Goal: Task Accomplishment & Management: Use online tool/utility

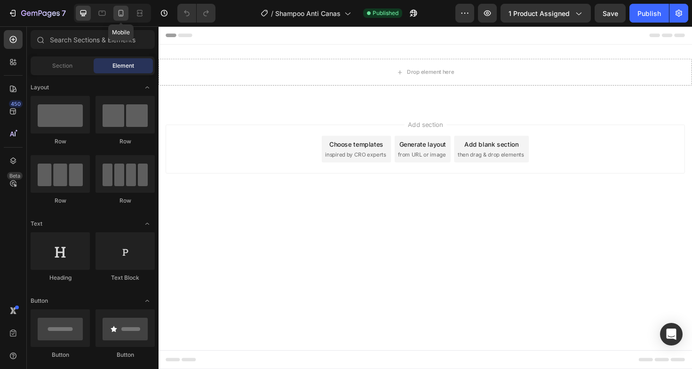
click at [120, 15] on icon at bounding box center [120, 12] width 9 height 9
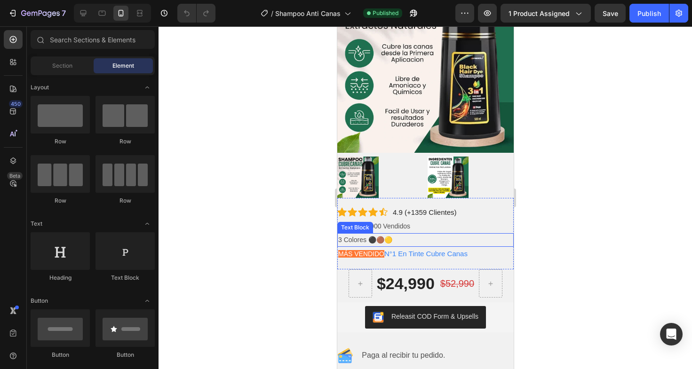
scroll to position [96, 0]
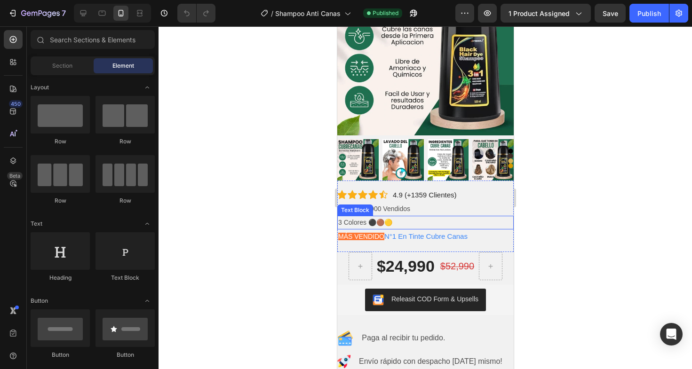
click at [377, 217] on p "3 Colores ⚫🟤🟡" at bounding box center [425, 223] width 175 height 12
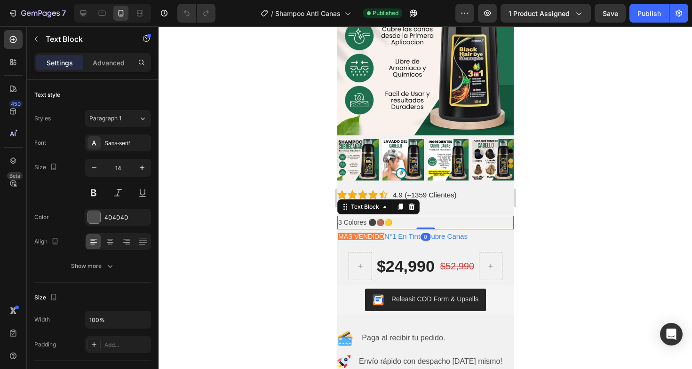
click at [344, 217] on p "3 Colores ⚫🟤🟡" at bounding box center [425, 223] width 175 height 12
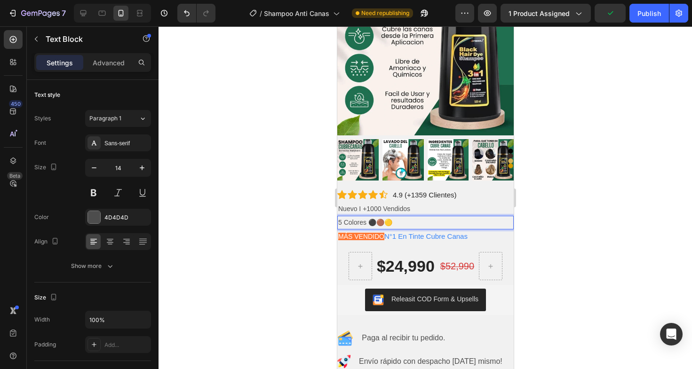
click at [401, 217] on p "5 Colores ⚫🟤🟡" at bounding box center [425, 223] width 175 height 12
click at [434, 217] on p "5 Colores ⚫🟤🟡" at bounding box center [425, 223] width 175 height 12
click at [589, 203] on div at bounding box center [426, 197] width 534 height 343
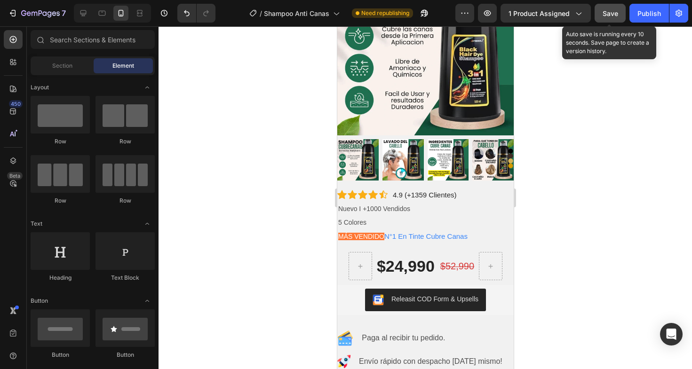
click at [614, 19] on button "Save" at bounding box center [610, 13] width 31 height 19
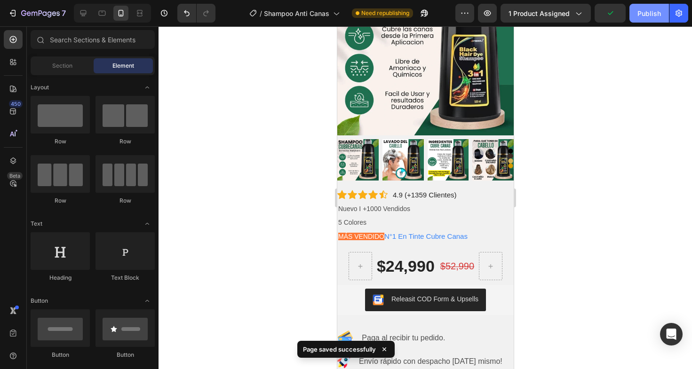
click at [643, 18] on button "Publish" at bounding box center [650, 13] width 40 height 19
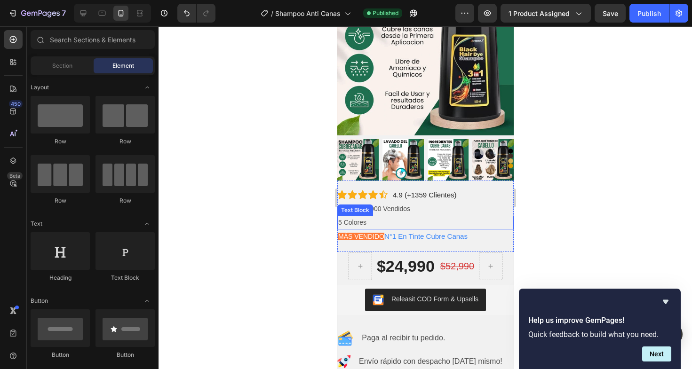
click at [369, 217] on p "5 Colores" at bounding box center [425, 223] width 175 height 12
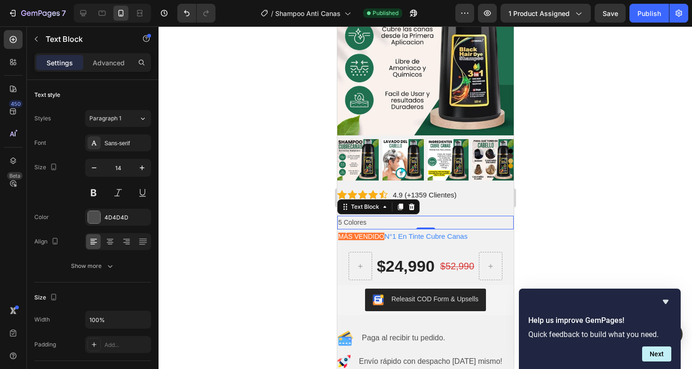
click at [355, 217] on p "5 Colores" at bounding box center [425, 223] width 175 height 12
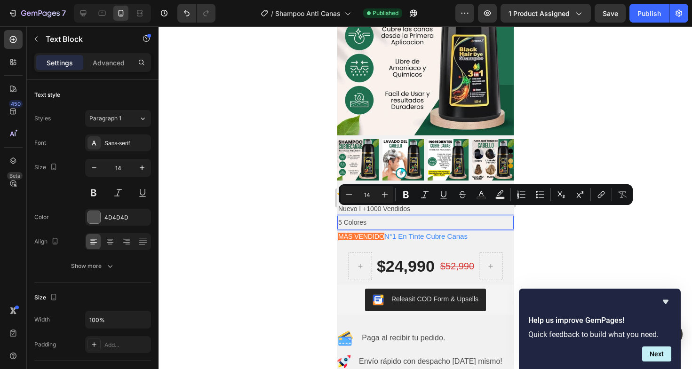
click at [201, 193] on div at bounding box center [426, 197] width 534 height 343
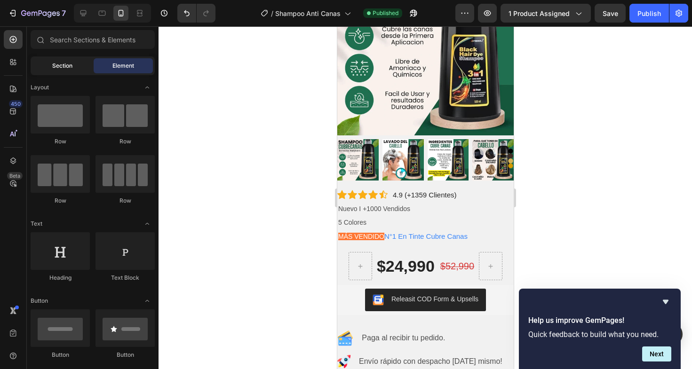
click at [74, 69] on div "Section" at bounding box center [61, 65] width 59 height 15
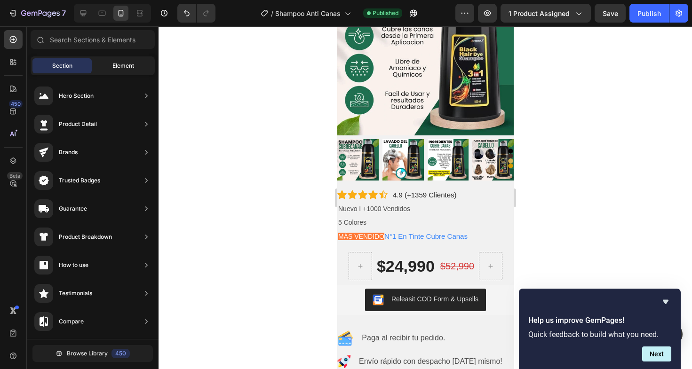
click at [120, 66] on span "Element" at bounding box center [123, 66] width 22 height 8
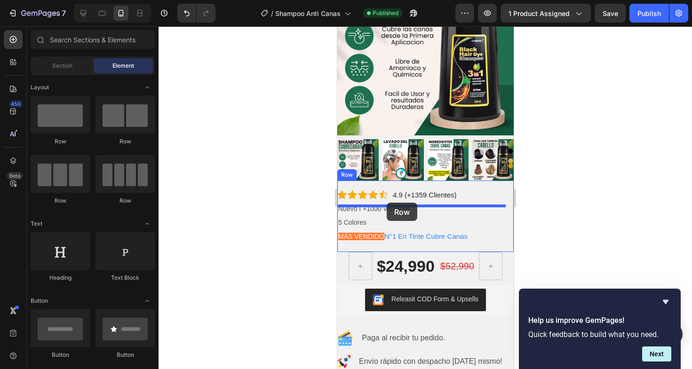
drag, startPoint x: 462, startPoint y: 154, endPoint x: 386, endPoint y: 203, distance: 90.2
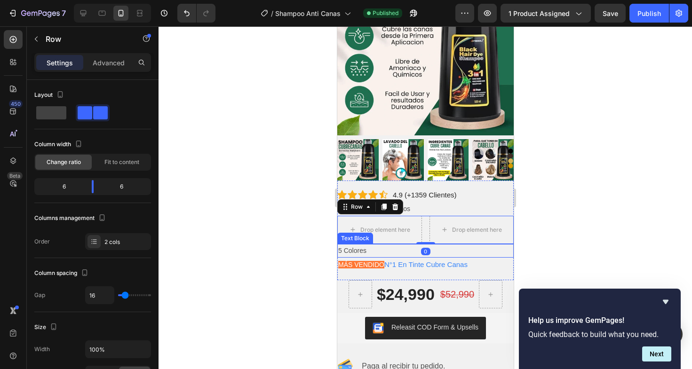
click at [379, 245] on p "5 Colores" at bounding box center [425, 251] width 175 height 12
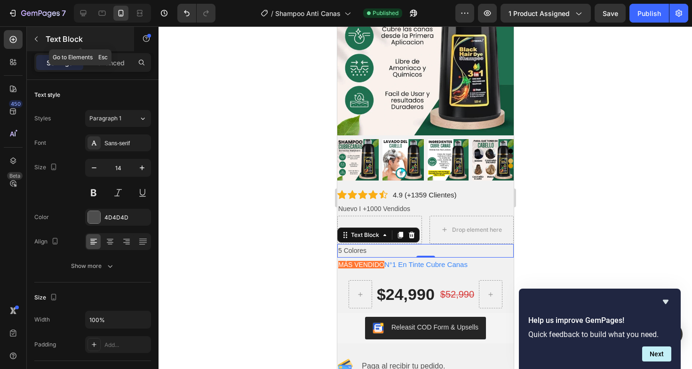
click at [36, 38] on icon "button" at bounding box center [36, 39] width 3 height 5
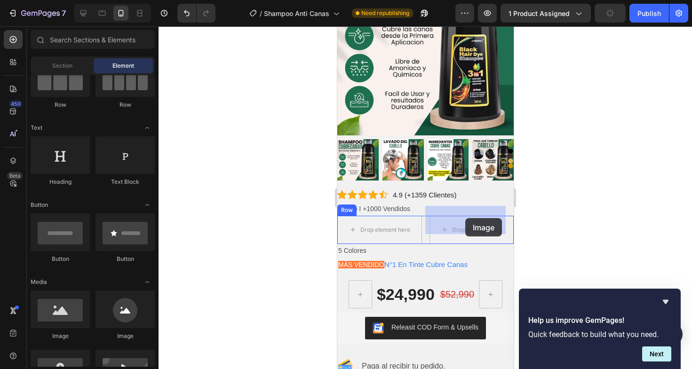
drag, startPoint x: 407, startPoint y: 338, endPoint x: 465, endPoint y: 218, distance: 132.8
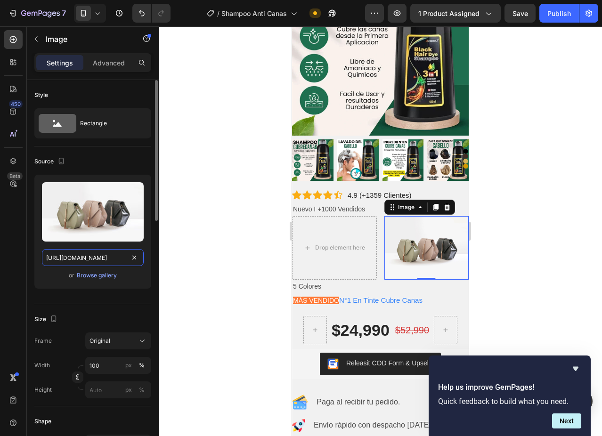
click at [104, 256] on input "[URL][DOMAIN_NAME]" at bounding box center [93, 257] width 102 height 17
paste input "0702/1861/2948/files/Copia_de_Dile_adios_a_las_molestas_filtraciones_Tu_hogar_p…"
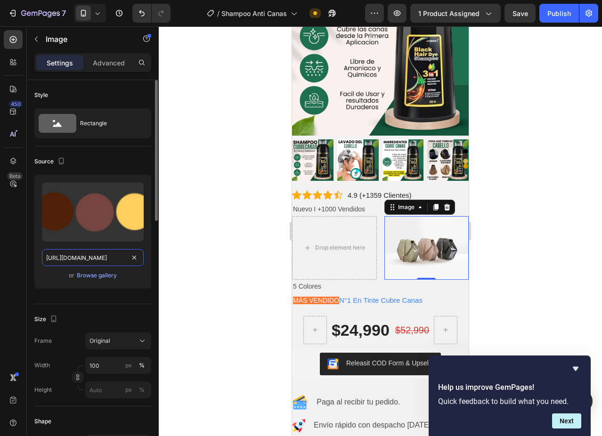
scroll to position [0, 345]
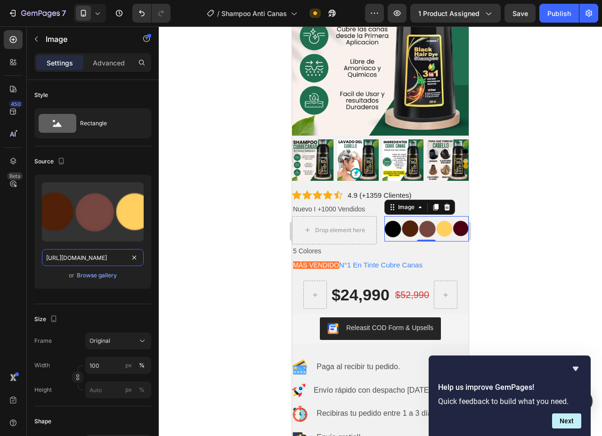
type input "[URL][DOMAIN_NAME]"
click at [229, 235] on div at bounding box center [380, 230] width 443 height 409
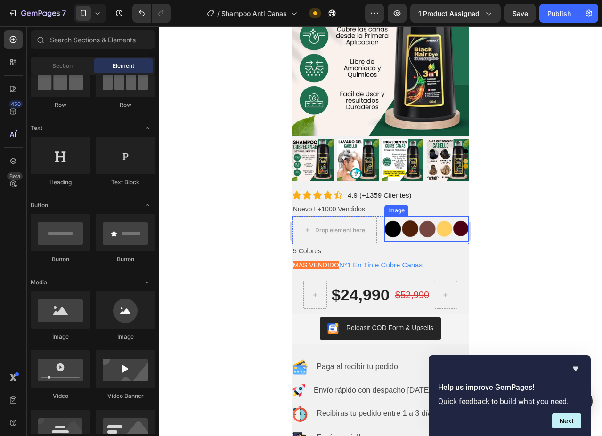
click at [443, 218] on img at bounding box center [426, 228] width 85 height 25
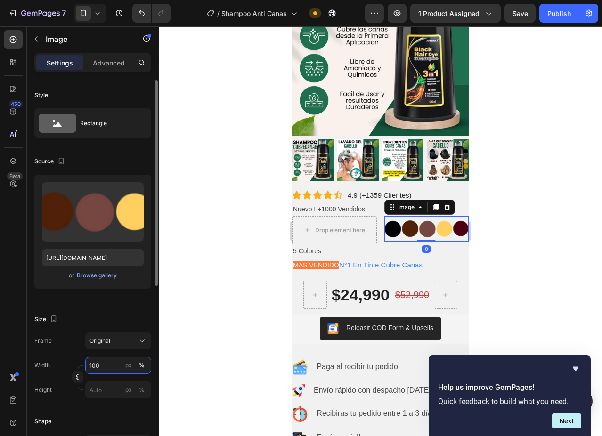
click at [99, 364] on input "100" at bounding box center [118, 365] width 66 height 17
click at [119, 367] on input "100" at bounding box center [118, 365] width 66 height 17
click at [128, 339] on div "Original" at bounding box center [112, 341] width 46 height 8
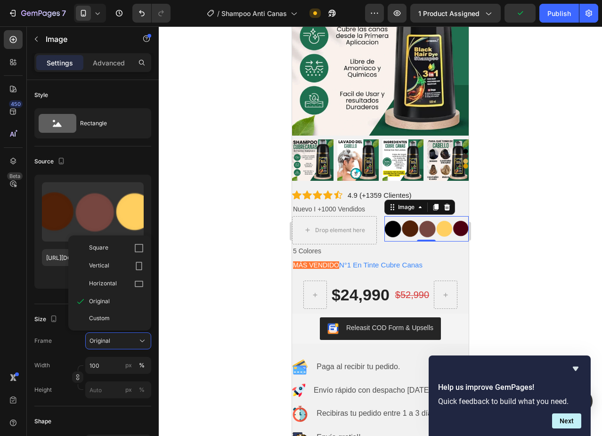
click at [177, 324] on div at bounding box center [380, 230] width 443 height 409
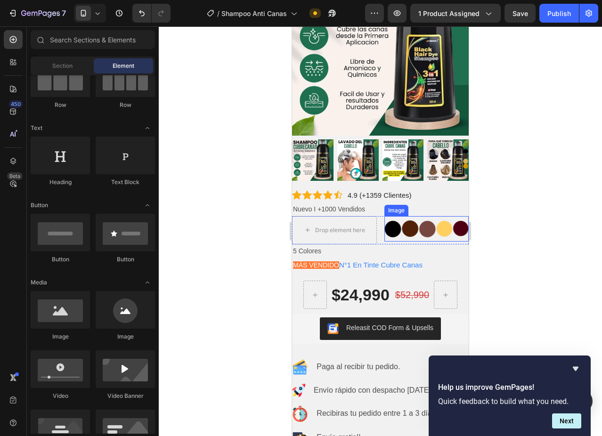
click at [418, 216] on img at bounding box center [426, 228] width 85 height 25
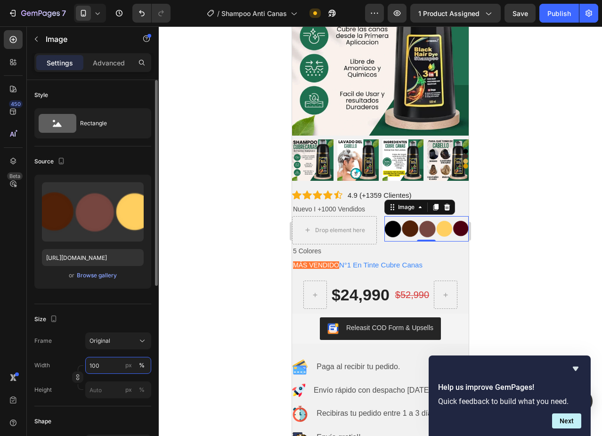
click at [103, 367] on input "100" at bounding box center [118, 365] width 66 height 17
click at [118, 361] on input "90" at bounding box center [118, 365] width 66 height 17
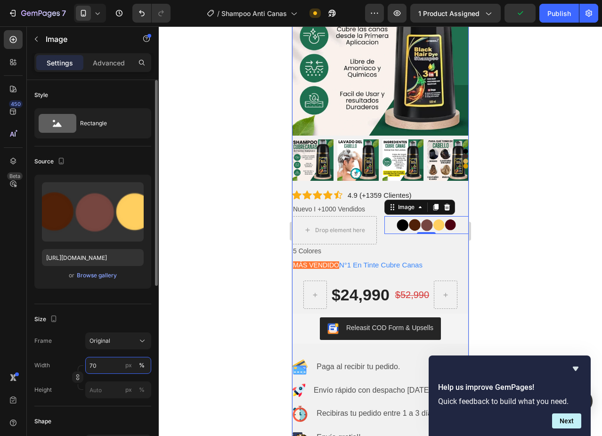
click at [115, 365] on input "70" at bounding box center [118, 365] width 66 height 17
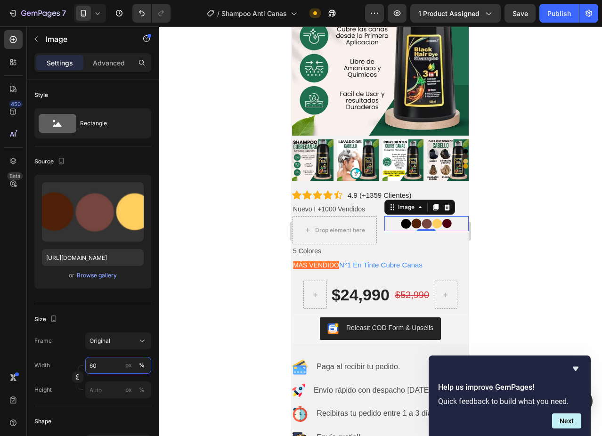
type input "60"
click at [413, 216] on img at bounding box center [426, 223] width 51 height 15
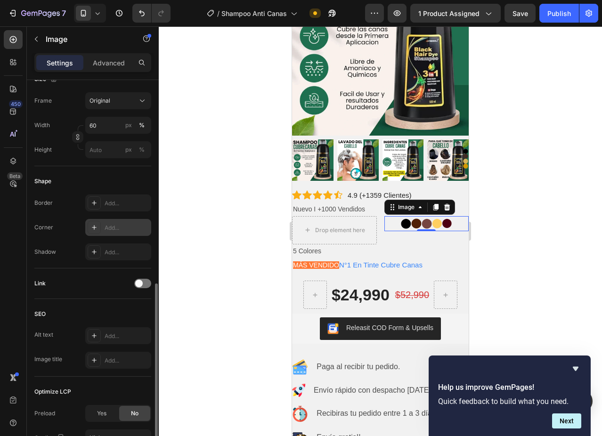
scroll to position [328, 0]
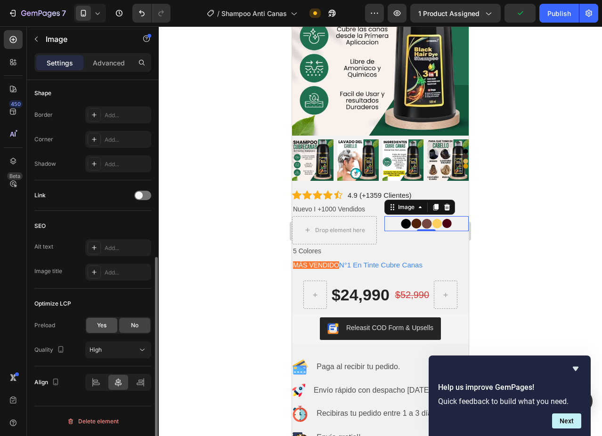
click at [104, 321] on span "Yes" at bounding box center [101, 325] width 9 height 8
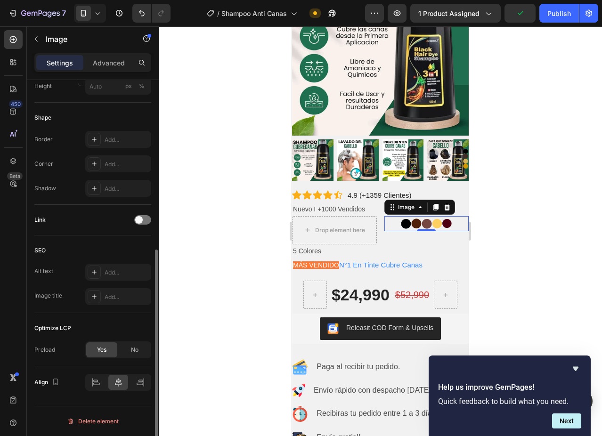
scroll to position [304, 0]
click at [100, 369] on icon at bounding box center [95, 381] width 9 height 9
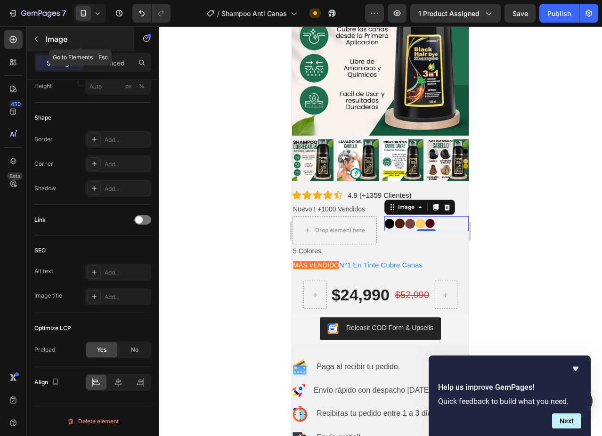
click at [41, 41] on button "button" at bounding box center [36, 39] width 15 height 15
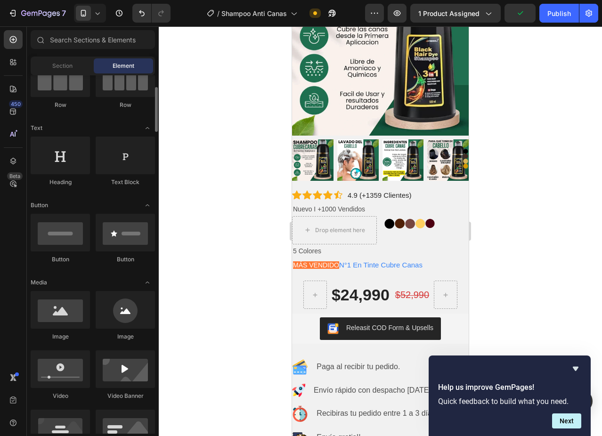
scroll to position [0, 0]
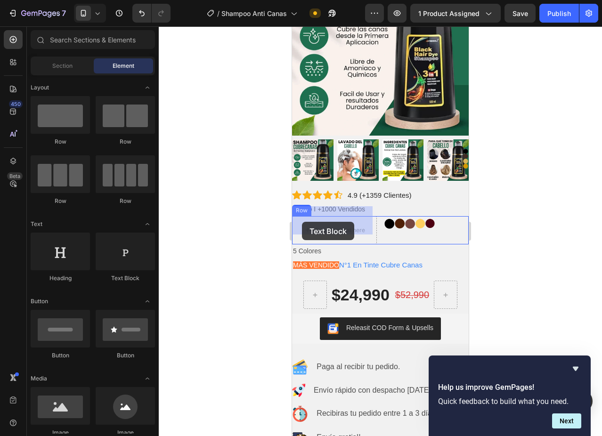
drag, startPoint x: 416, startPoint y: 277, endPoint x: 302, endPoint y: 222, distance: 126.9
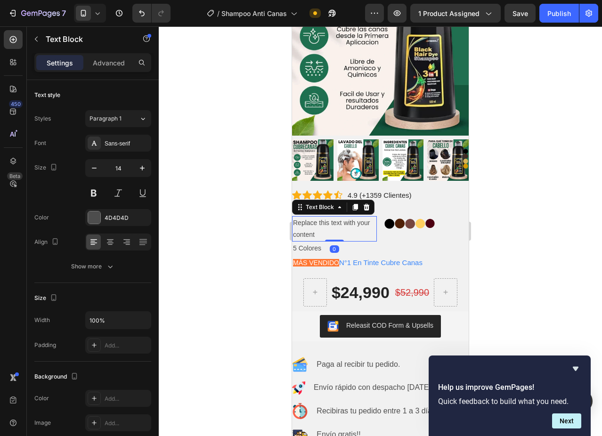
click at [322, 216] on div "Replace this text with your content" at bounding box center [334, 228] width 85 height 25
click at [322, 217] on p "Replace this text with your content" at bounding box center [334, 229] width 83 height 24
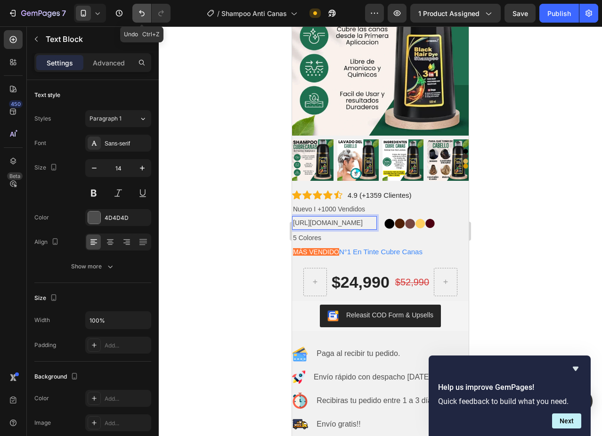
click at [142, 11] on icon "Undo/Redo" at bounding box center [141, 12] width 9 height 9
click at [357, 229] on p "[URL][DOMAIN_NAME]" at bounding box center [334, 223] width 83 height 12
click at [345, 229] on p "[URL][DOMAIN_NAME]" at bounding box center [334, 223] width 83 height 12
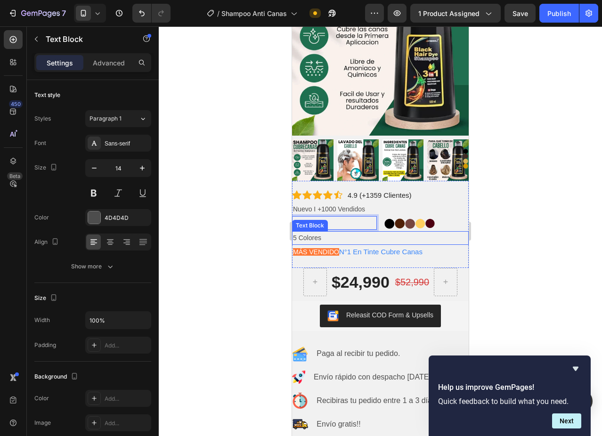
click at [357, 232] on p "5 Colores" at bounding box center [380, 238] width 175 height 12
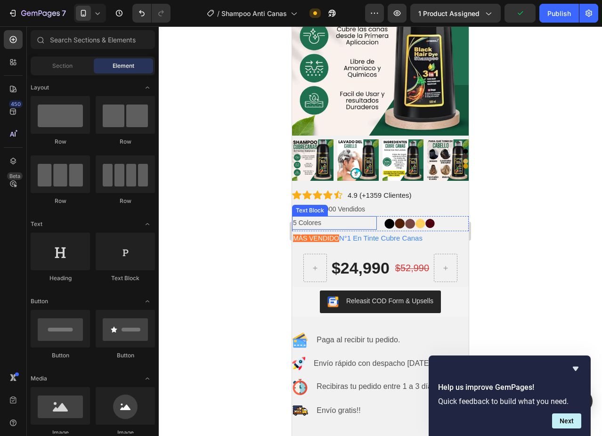
click at [349, 217] on p "5 Colores" at bounding box center [334, 223] width 83 height 12
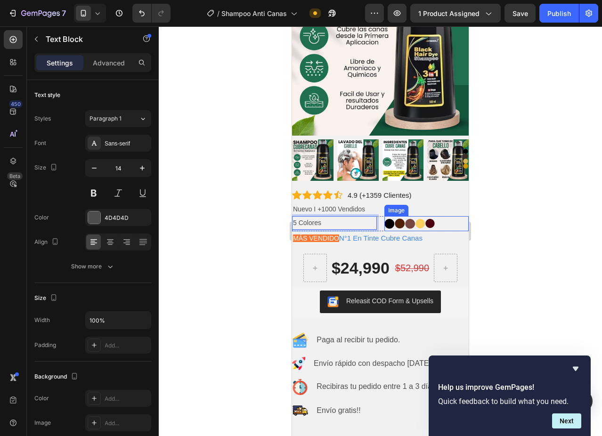
click at [450, 216] on div at bounding box center [426, 223] width 85 height 15
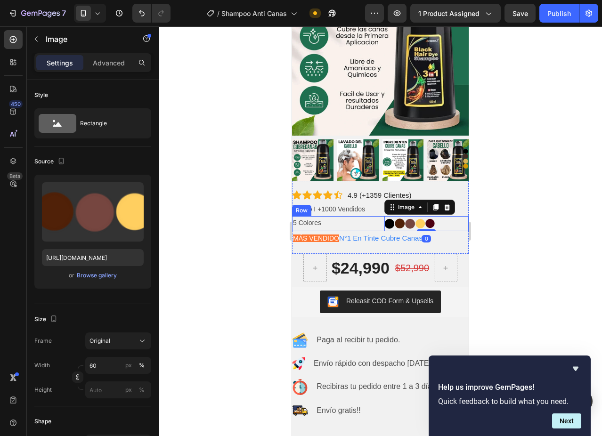
click at [377, 216] on div "5 Colores Text Block Image 0 Row" at bounding box center [380, 223] width 177 height 15
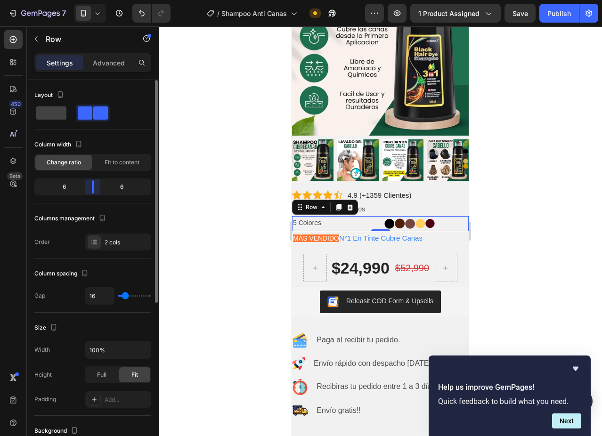
click at [93, 189] on div "Layout Column width Change ratio Fit to content 6 6 Columns management Order 2 …" at bounding box center [93, 271] width 132 height 383
click at [307, 217] on p "5 Colores" at bounding box center [334, 223] width 83 height 12
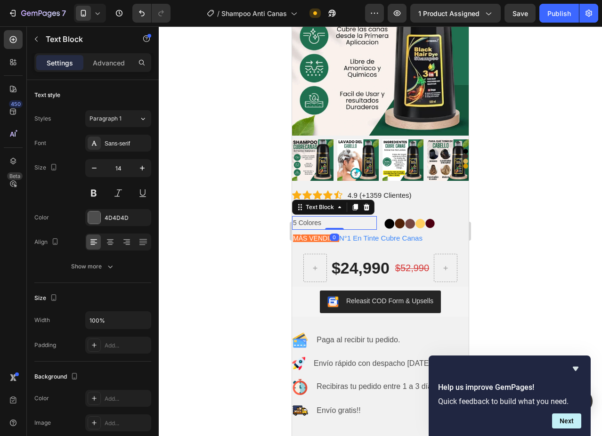
click at [307, 217] on p "5 Colores" at bounding box center [334, 223] width 83 height 12
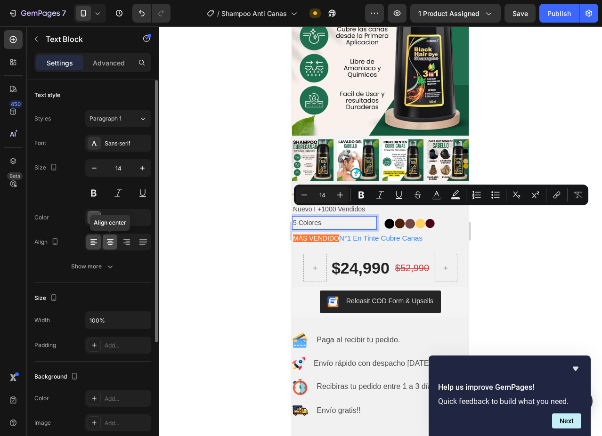
click at [113, 243] on icon at bounding box center [109, 241] width 9 height 9
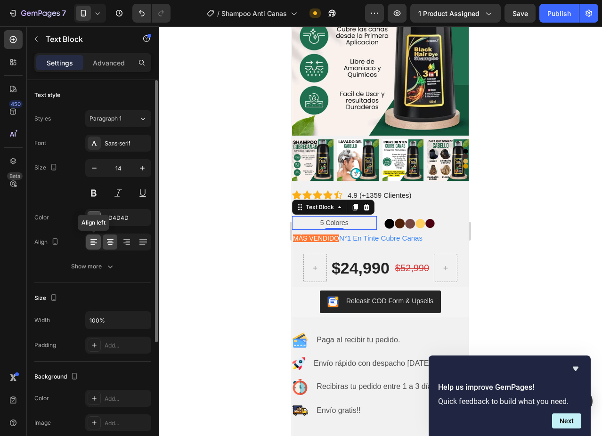
click at [93, 243] on icon at bounding box center [93, 241] width 9 height 9
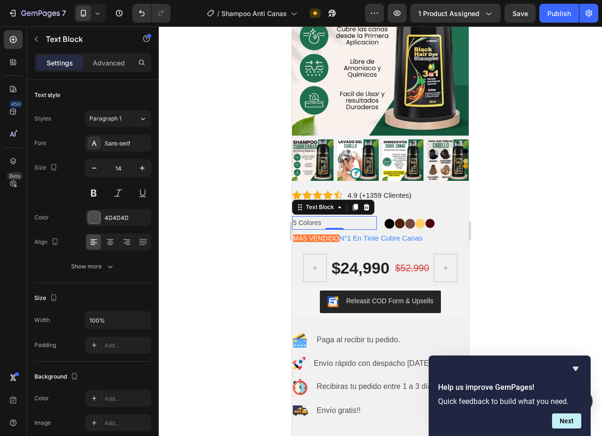
click at [551, 189] on div at bounding box center [380, 230] width 443 height 409
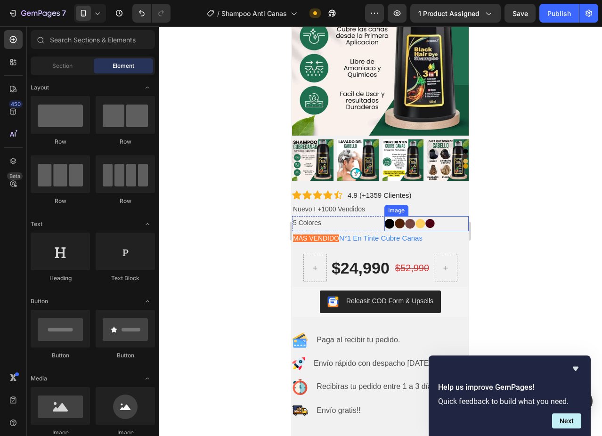
click at [384, 216] on img at bounding box center [409, 223] width 51 height 15
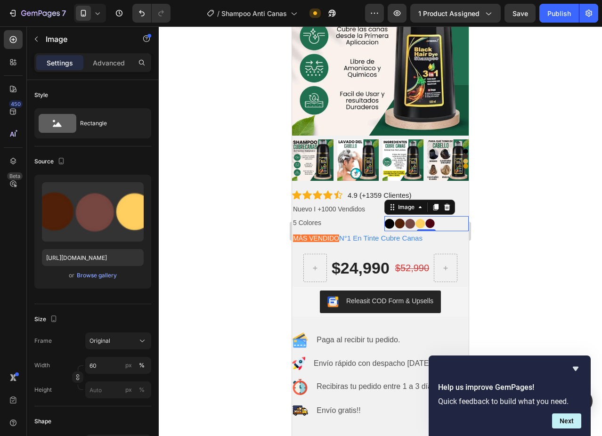
click at [498, 221] on div at bounding box center [380, 230] width 443 height 409
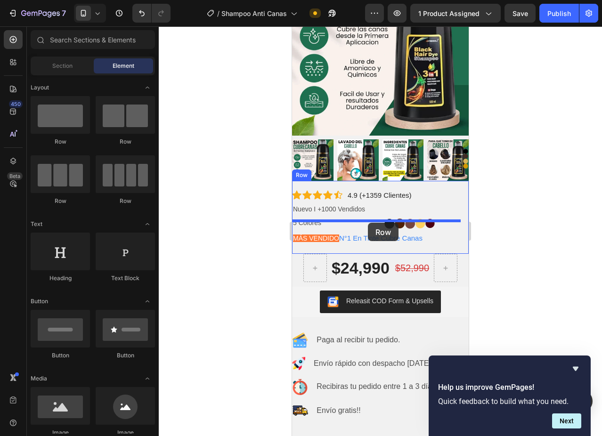
drag, startPoint x: 370, startPoint y: 205, endPoint x: 368, endPoint y: 223, distance: 18.1
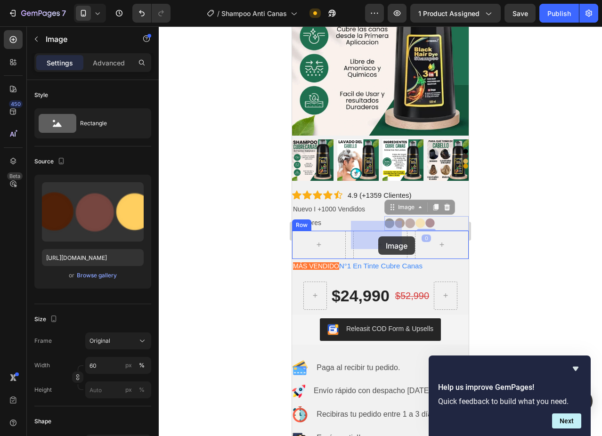
drag, startPoint x: 413, startPoint y: 214, endPoint x: 378, endPoint y: 236, distance: 41.9
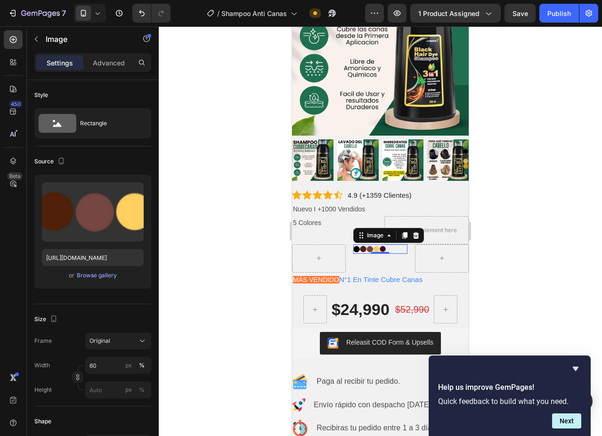
click at [528, 224] on div at bounding box center [380, 230] width 443 height 409
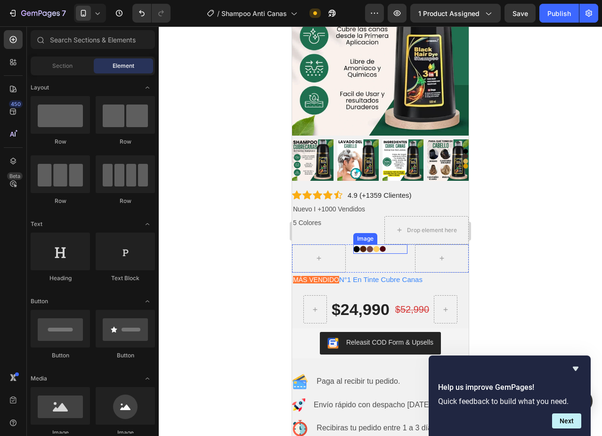
click at [373, 244] on img at bounding box center [369, 249] width 32 height 10
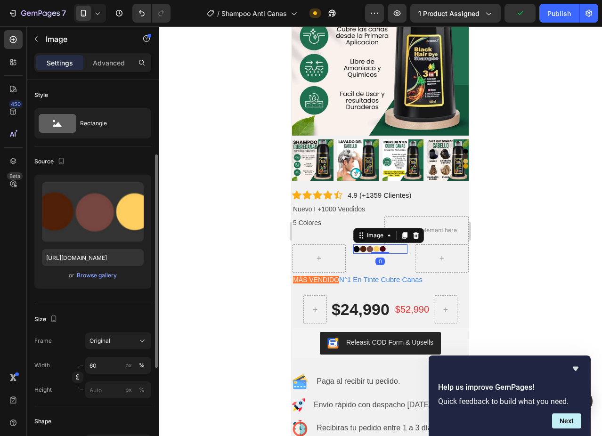
scroll to position [48, 0]
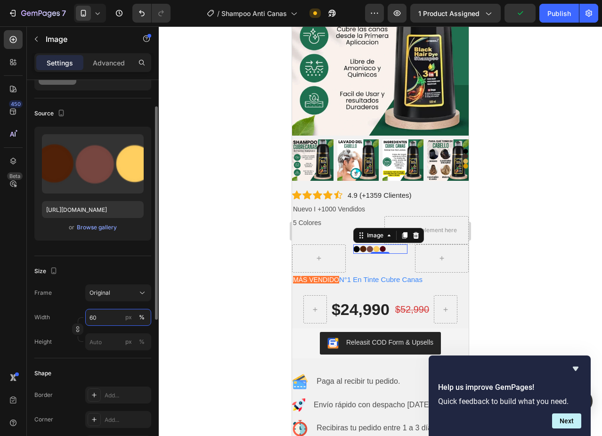
click at [102, 321] on input "60" at bounding box center [118, 317] width 66 height 17
type input "80"
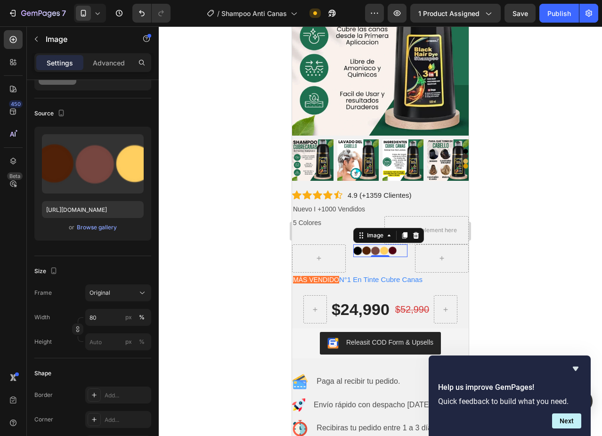
click at [523, 211] on div at bounding box center [380, 230] width 443 height 409
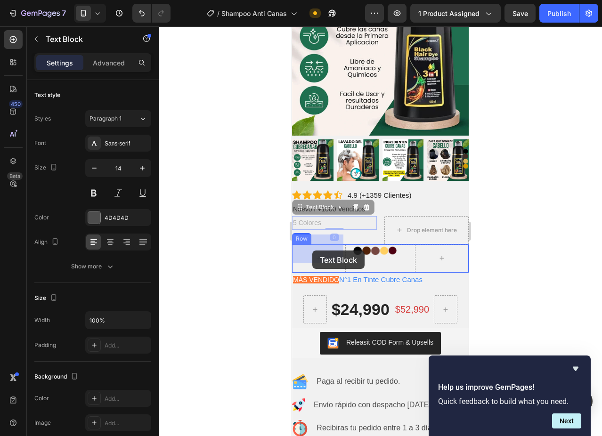
drag, startPoint x: 316, startPoint y: 213, endPoint x: 312, endPoint y: 250, distance: 37.8
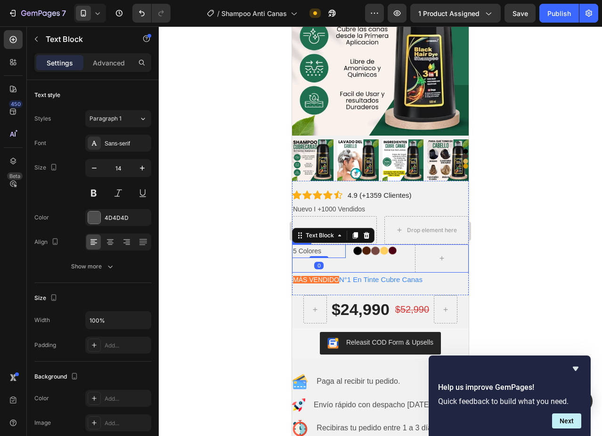
click at [512, 237] on div at bounding box center [380, 230] width 443 height 409
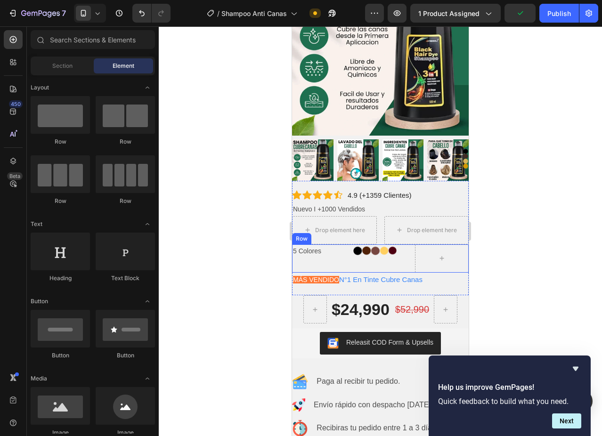
click at [404, 244] on div "5 Colores Text Block Image Row" at bounding box center [380, 258] width 177 height 28
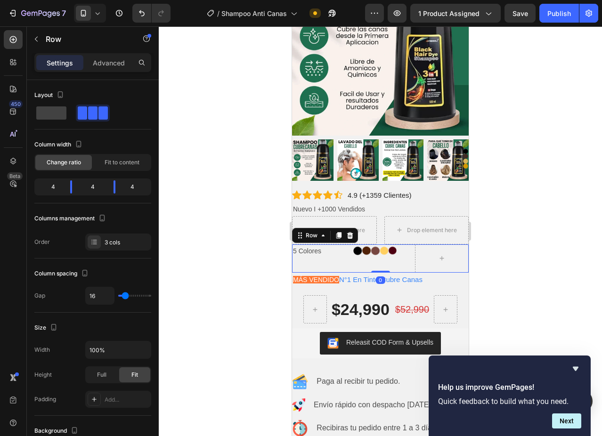
drag, startPoint x: 375, startPoint y: 262, endPoint x: 374, endPoint y: 238, distance: 24.5
click at [374, 244] on div "5 Colores Text Block Image Row 0" at bounding box center [380, 258] width 177 height 28
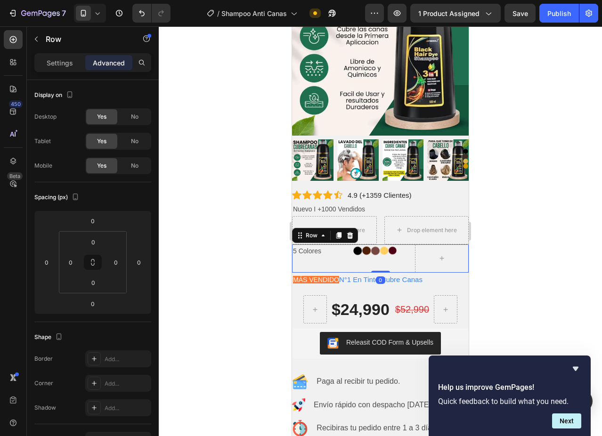
drag, startPoint x: 377, startPoint y: 261, endPoint x: 381, endPoint y: 240, distance: 21.7
click at [381, 244] on div "5 Colores Text Block Image Row 0" at bounding box center [380, 258] width 177 height 28
click at [507, 183] on div at bounding box center [380, 230] width 443 height 409
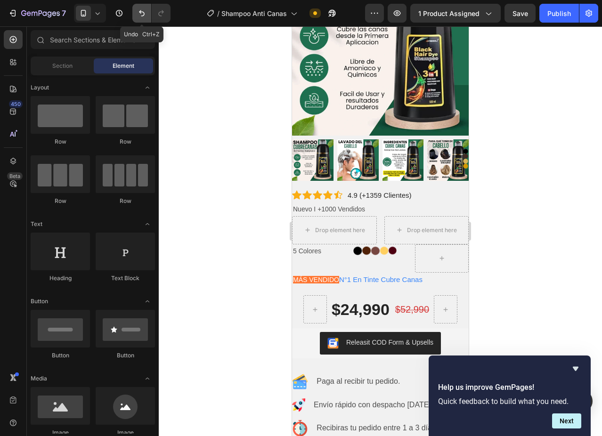
click at [141, 13] on icon "Undo/Redo" at bounding box center [141, 12] width 9 height 9
click at [144, 13] on icon "Undo/Redo" at bounding box center [141, 12] width 9 height 9
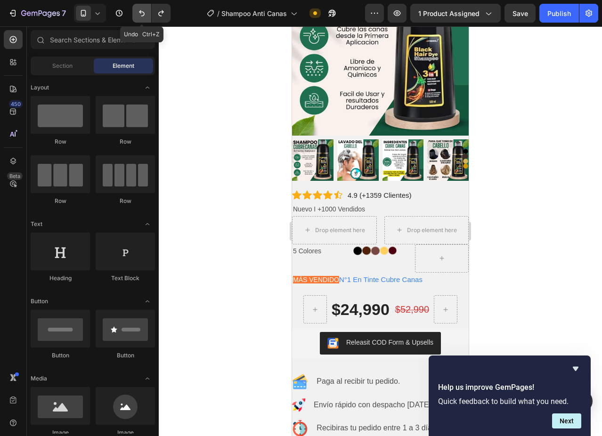
click at [145, 13] on icon "Undo/Redo" at bounding box center [141, 12] width 9 height 9
click at [272, 246] on div at bounding box center [380, 230] width 443 height 409
click at [136, 11] on button "Undo/Redo" at bounding box center [141, 13] width 19 height 19
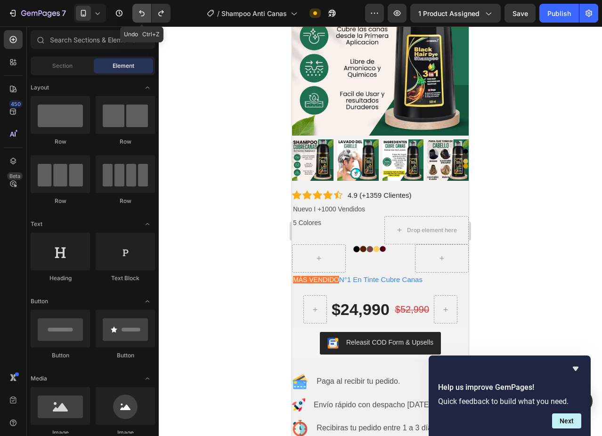
click at [136, 11] on button "Undo/Redo" at bounding box center [141, 13] width 19 height 19
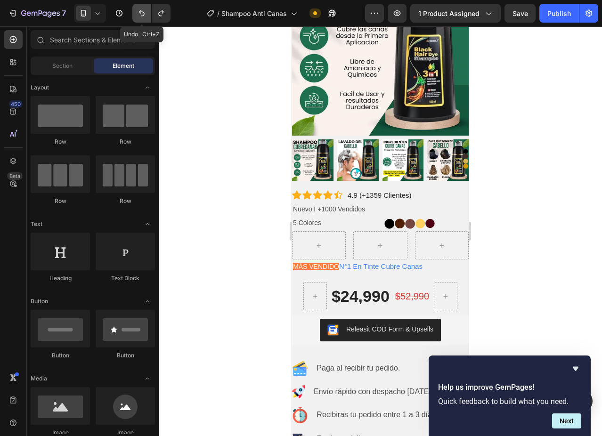
click at [136, 11] on button "Undo/Redo" at bounding box center [141, 13] width 19 height 19
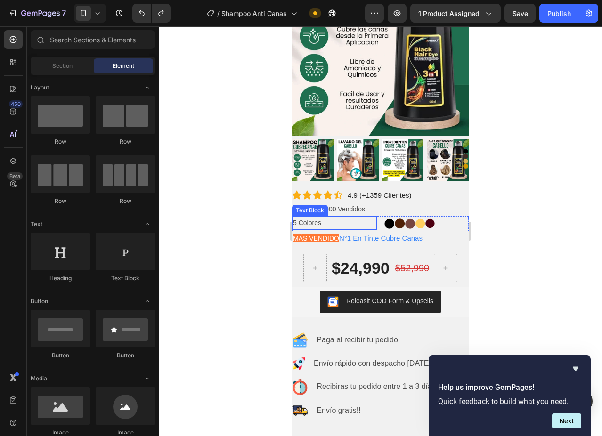
click at [354, 217] on p "5 Colores" at bounding box center [334, 223] width 83 height 12
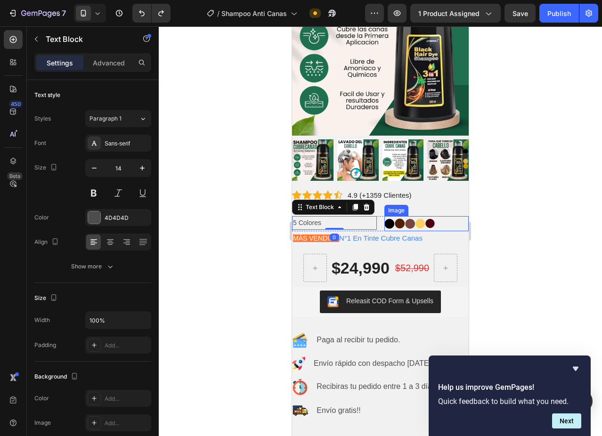
click at [400, 216] on img at bounding box center [409, 223] width 51 height 15
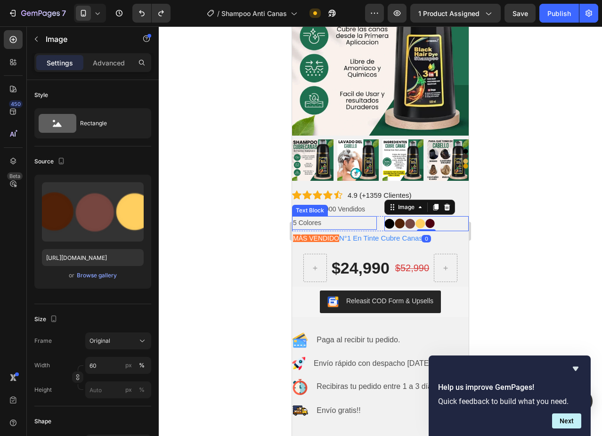
click at [369, 217] on p "5 Colores" at bounding box center [334, 223] width 83 height 12
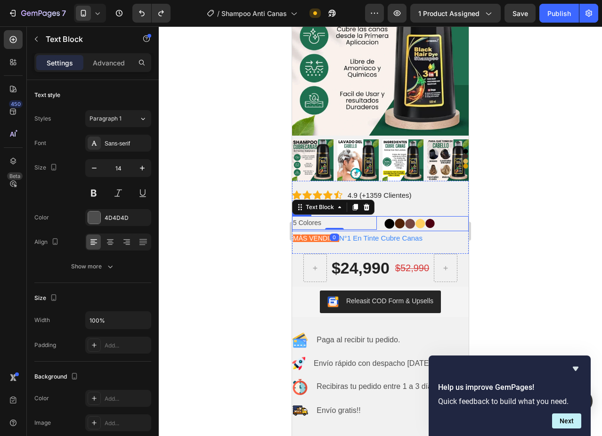
click at [377, 216] on div "5 Colores Text Block 0 Image Row" at bounding box center [380, 223] width 177 height 15
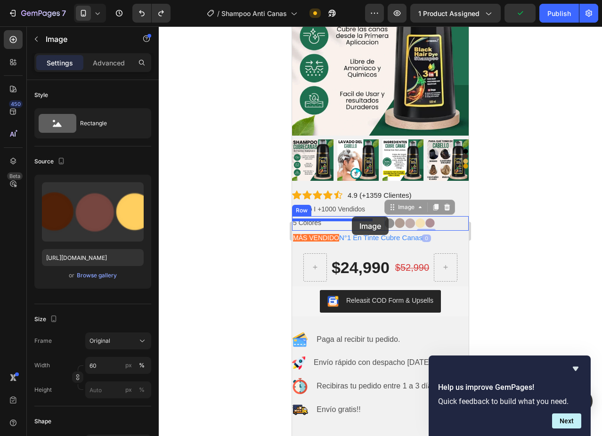
drag, startPoint x: 405, startPoint y: 212, endPoint x: 352, endPoint y: 217, distance: 53.8
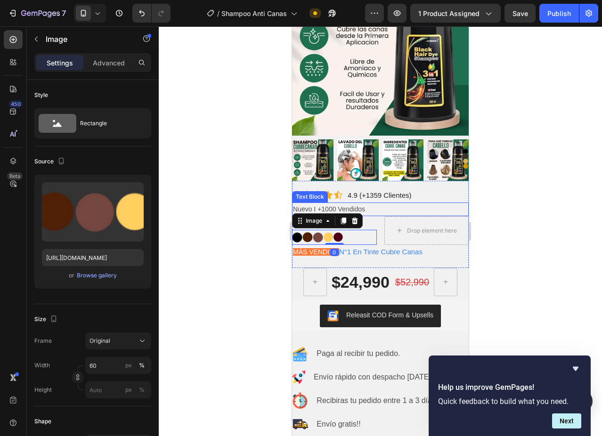
click at [532, 192] on div at bounding box center [380, 230] width 443 height 409
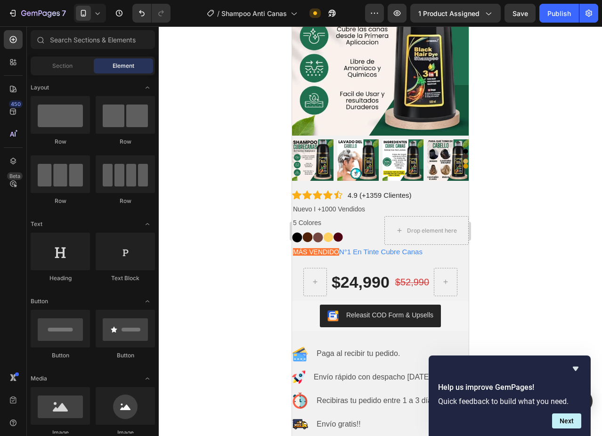
click at [505, 200] on div at bounding box center [380, 230] width 443 height 409
click at [520, 206] on div at bounding box center [380, 230] width 443 height 409
click at [342, 217] on p "5 Colores" at bounding box center [334, 223] width 83 height 12
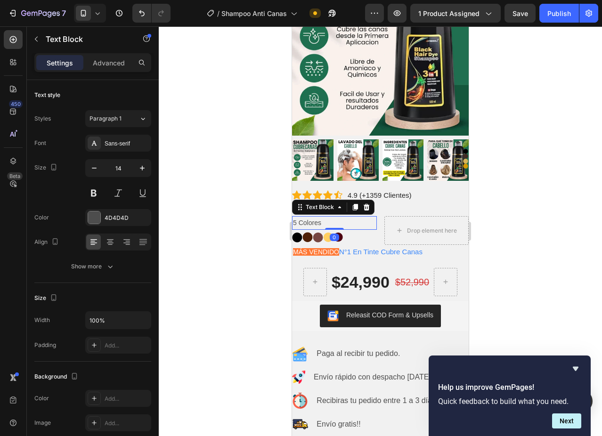
click at [342, 217] on p "5 Colores" at bounding box center [334, 223] width 83 height 12
click at [537, 172] on div at bounding box center [380, 230] width 443 height 409
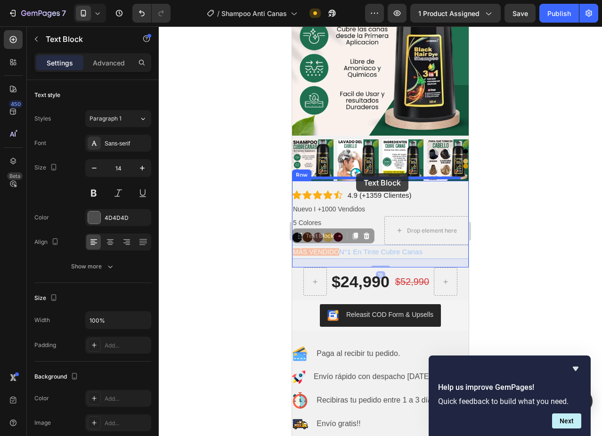
drag, startPoint x: 354, startPoint y: 239, endPoint x: 356, endPoint y: 173, distance: 65.9
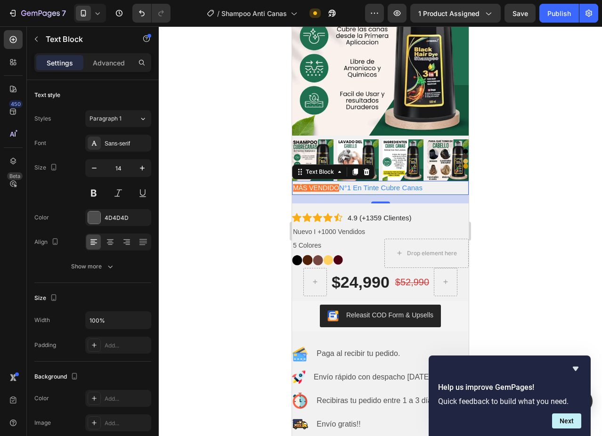
click at [514, 204] on div at bounding box center [380, 230] width 443 height 409
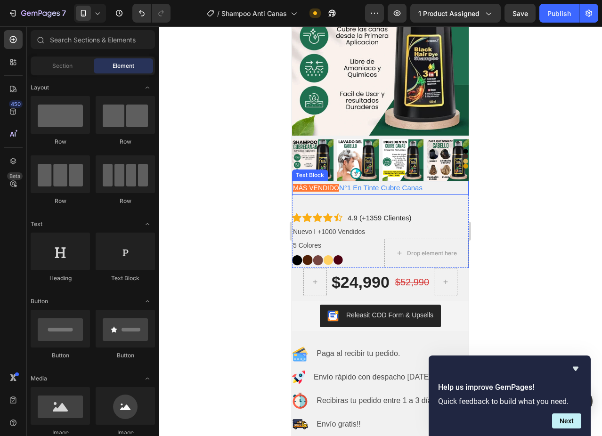
click at [377, 184] on span "N°1 En Tinte Cubre Canas" at bounding box center [380, 188] width 83 height 8
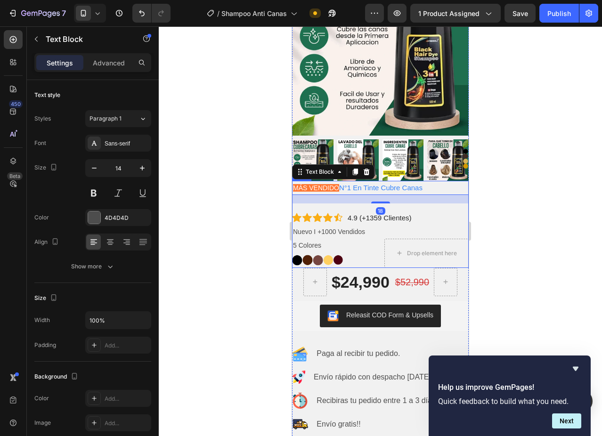
click at [376, 194] on div "MÁS VENDIDO N°1 En Tinte Cubre Canas Text Block 18 Icon Icon Icon Icon Icon Ico…" at bounding box center [380, 224] width 177 height 87
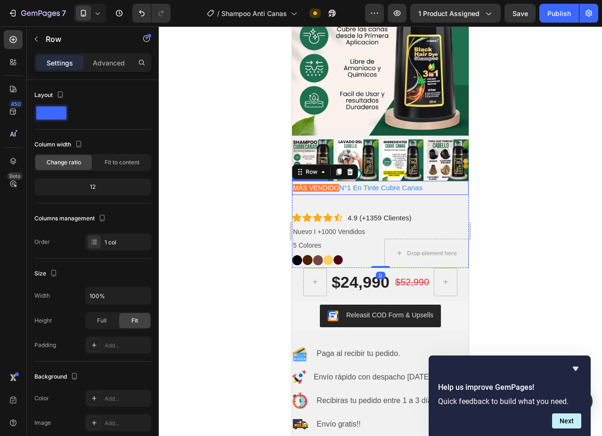
click at [380, 184] on span "N°1 En Tinte Cubre Canas" at bounding box center [380, 188] width 83 height 8
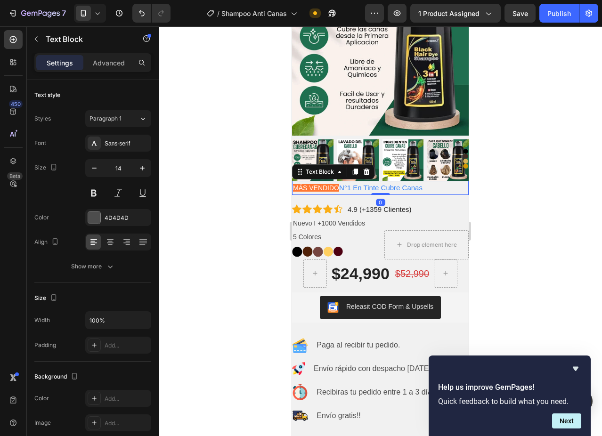
drag, startPoint x: 378, startPoint y: 191, endPoint x: 374, endPoint y: 171, distance: 20.2
click at [374, 181] on div "MÁS VENDIDO N°1 En Tinte Cubre Canas Text Block 0" at bounding box center [380, 188] width 177 height 14
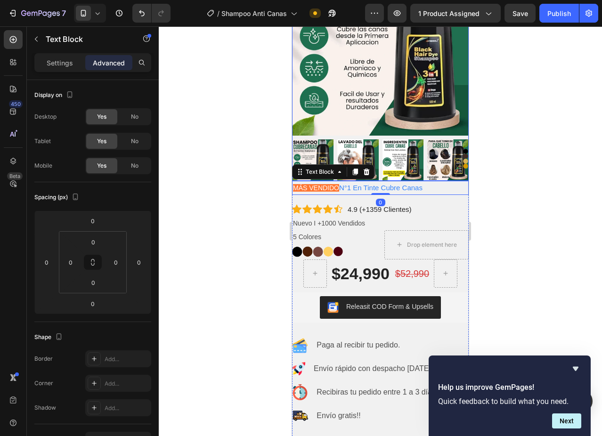
click at [383, 164] on img at bounding box center [402, 159] width 41 height 41
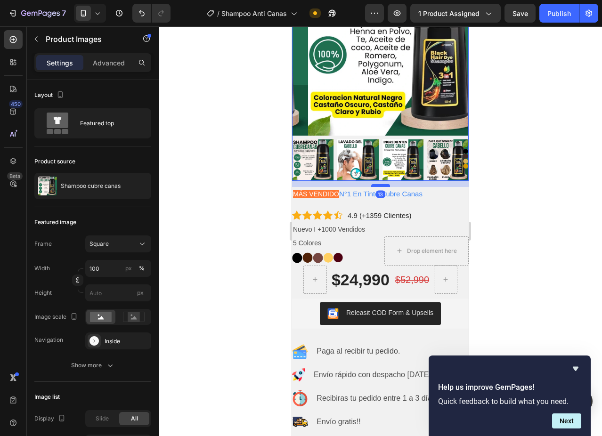
drag, startPoint x: 377, startPoint y: 169, endPoint x: 786, endPoint y: 208, distance: 410.4
click at [377, 184] on div at bounding box center [380, 185] width 19 height 3
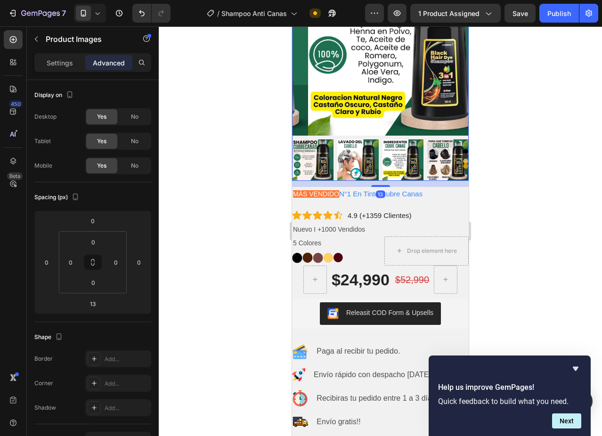
click at [514, 183] on div at bounding box center [380, 230] width 443 height 409
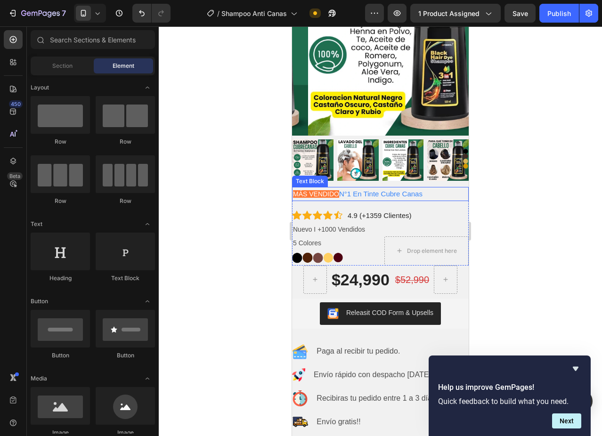
click at [398, 188] on p "MÁS VENDIDO N°1 En Tinte Cubre Canas" at bounding box center [380, 194] width 175 height 12
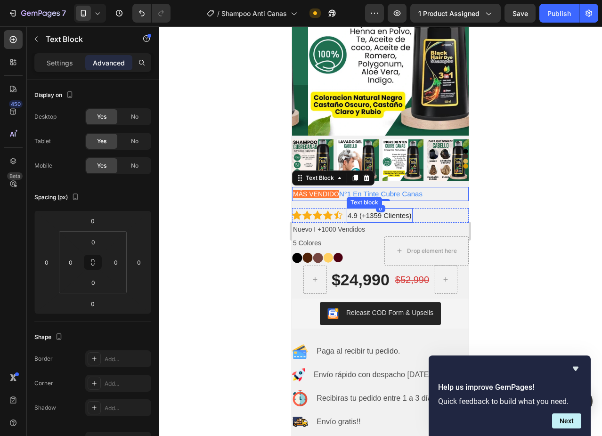
click at [359, 211] on span "4.9 (+1359 Clientes)" at bounding box center [379, 215] width 64 height 8
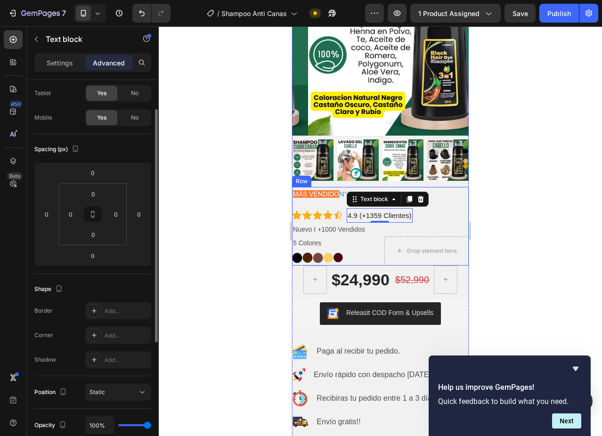
click at [503, 191] on div at bounding box center [380, 230] width 443 height 409
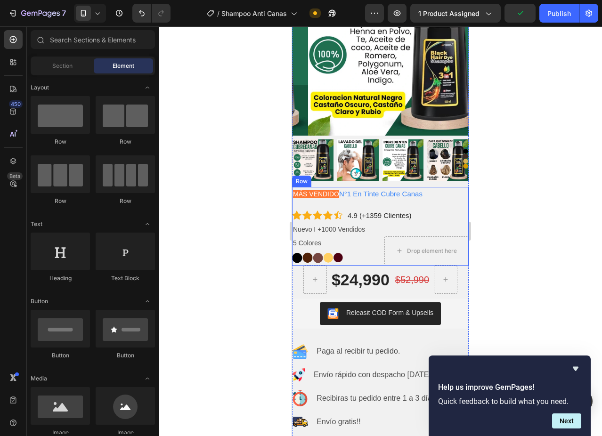
click at [349, 197] on div "MÁS VENDIDO N°1 En Tinte Cubre Canas Text Block Icon Icon Icon Icon Icon Icon L…" at bounding box center [380, 226] width 177 height 79
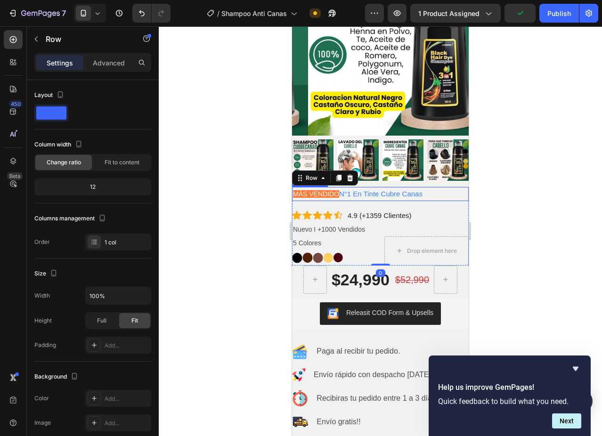
click at [365, 190] on span "N°1 En Tinte Cubre Canas" at bounding box center [380, 194] width 83 height 8
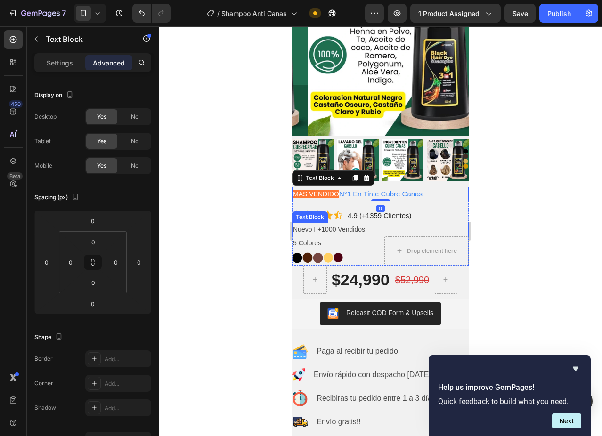
click at [510, 219] on div at bounding box center [380, 230] width 443 height 409
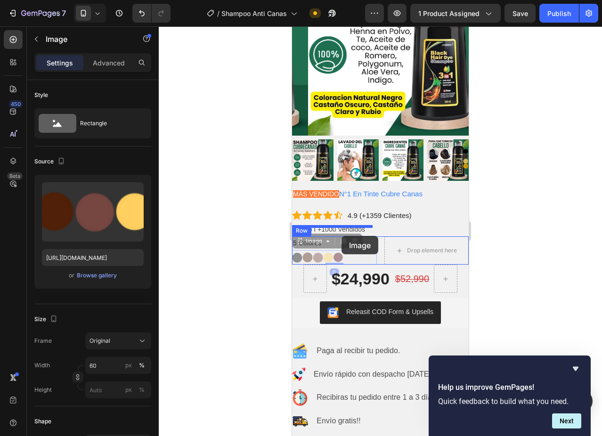
drag, startPoint x: 323, startPoint y: 245, endPoint x: 341, endPoint y: 236, distance: 20.0
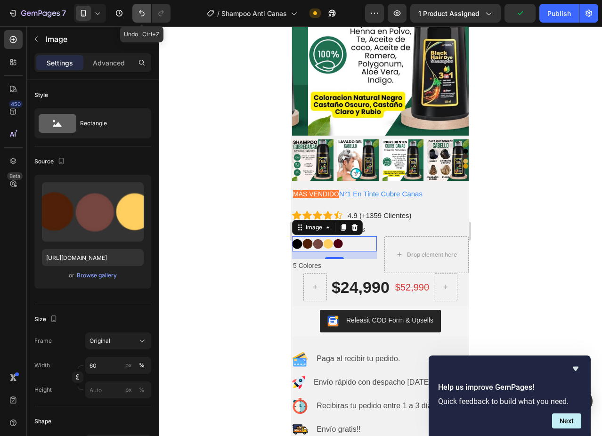
click at [136, 11] on button "Undo/Redo" at bounding box center [141, 13] width 19 height 19
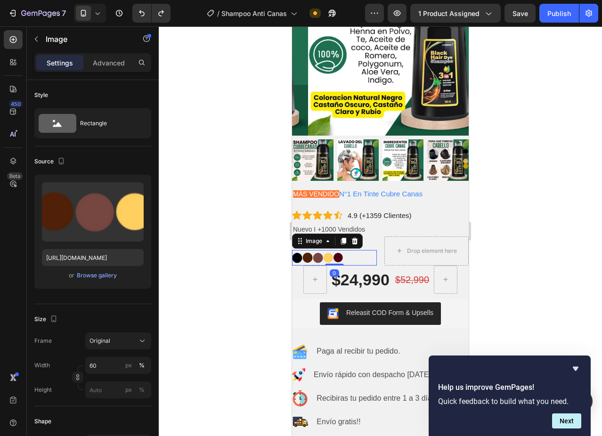
click at [548, 233] on div at bounding box center [380, 230] width 443 height 409
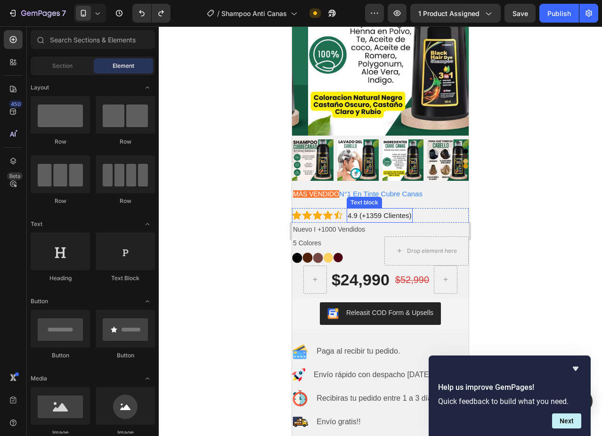
click at [362, 211] on span "4.9 (+1359 Clientes)" at bounding box center [379, 215] width 64 height 8
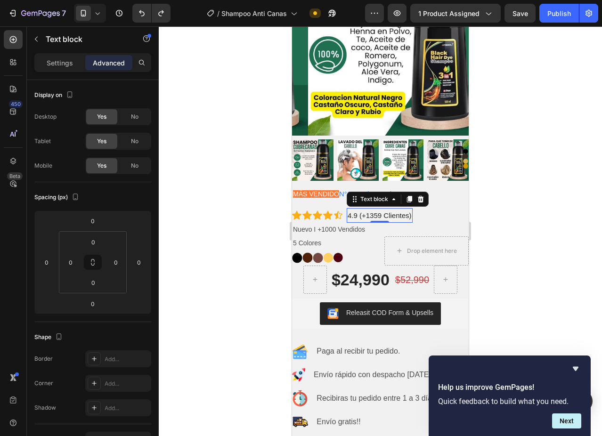
click at [530, 192] on div at bounding box center [380, 230] width 443 height 409
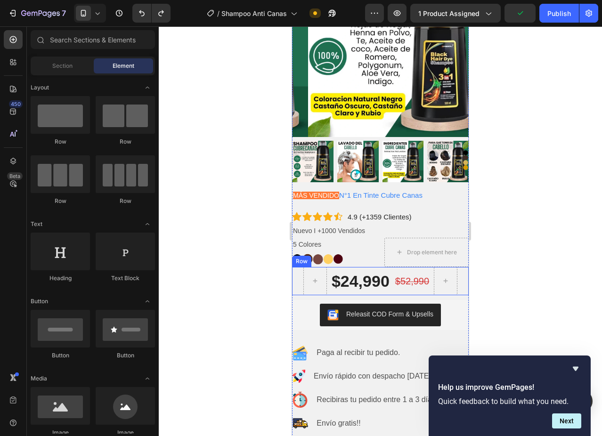
scroll to position [96, 0]
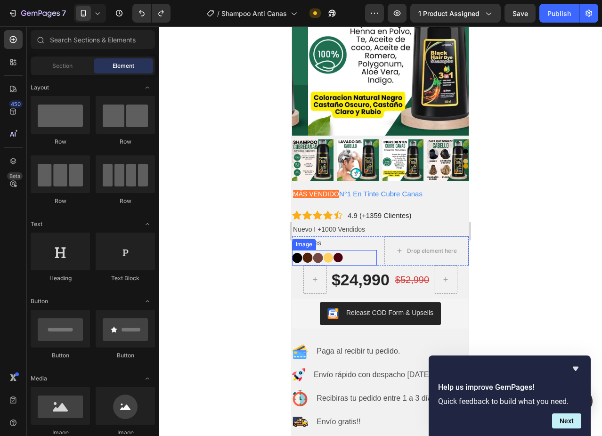
click at [306, 250] on img at bounding box center [317, 257] width 51 height 15
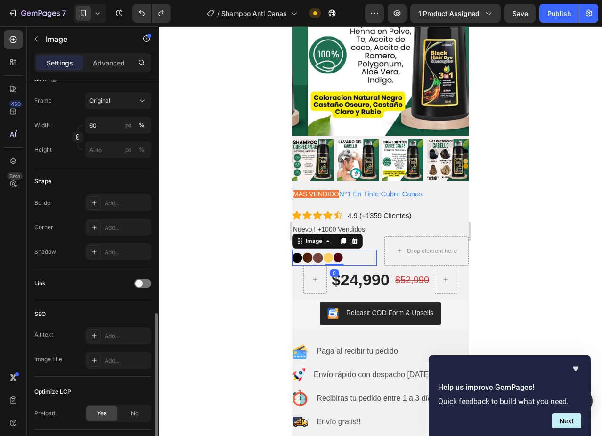
scroll to position [304, 0]
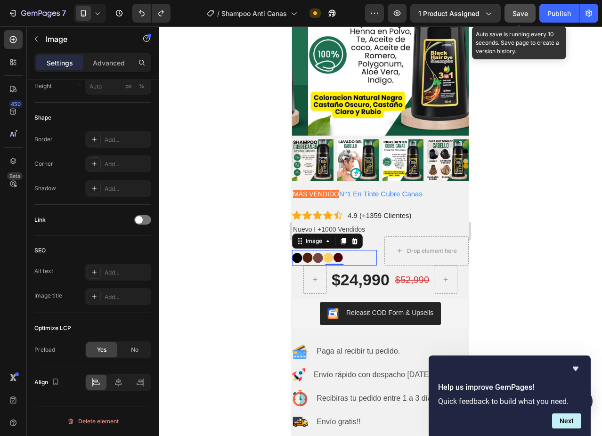
click at [523, 15] on span "Save" at bounding box center [520, 13] width 16 height 8
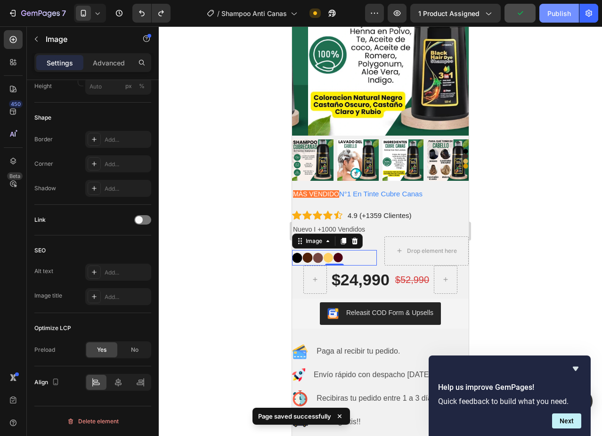
click at [566, 11] on div "Publish" at bounding box center [559, 13] width 24 height 10
